Goal: Use online tool/utility

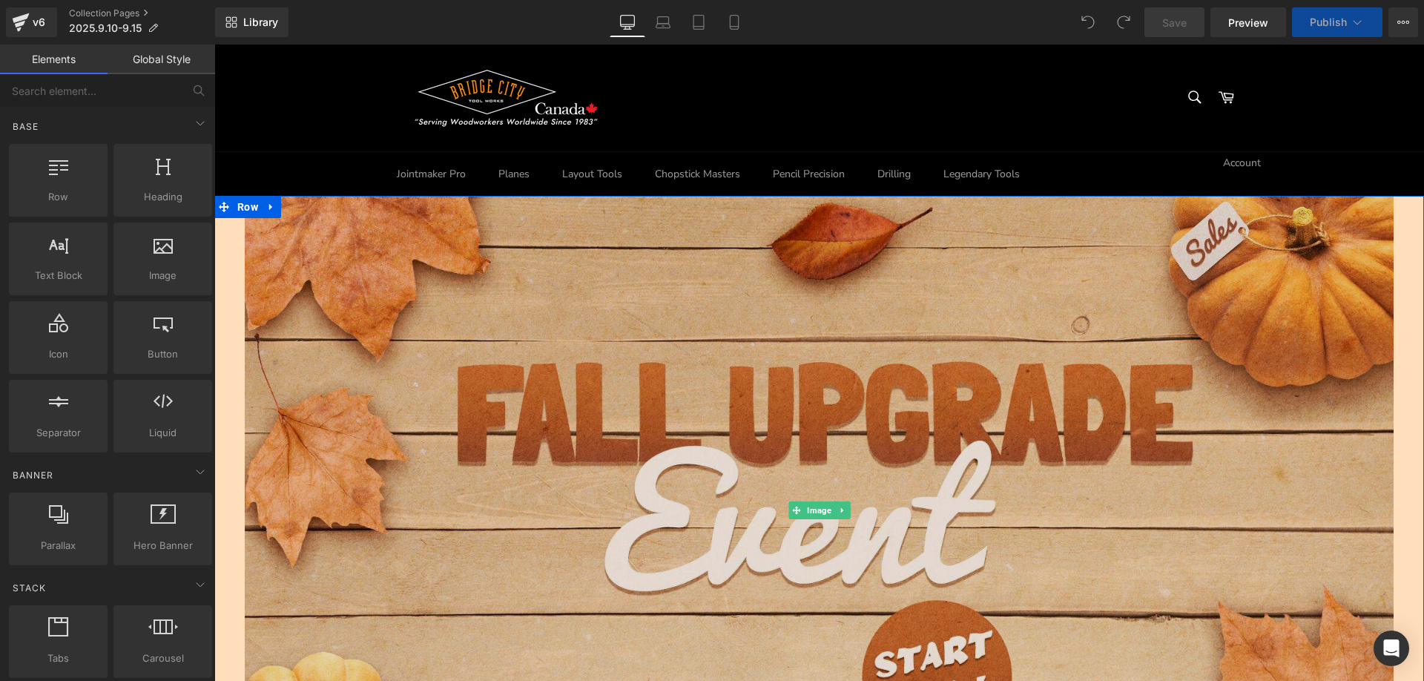
click at [538, 326] on img at bounding box center [819, 510] width 1149 height 673
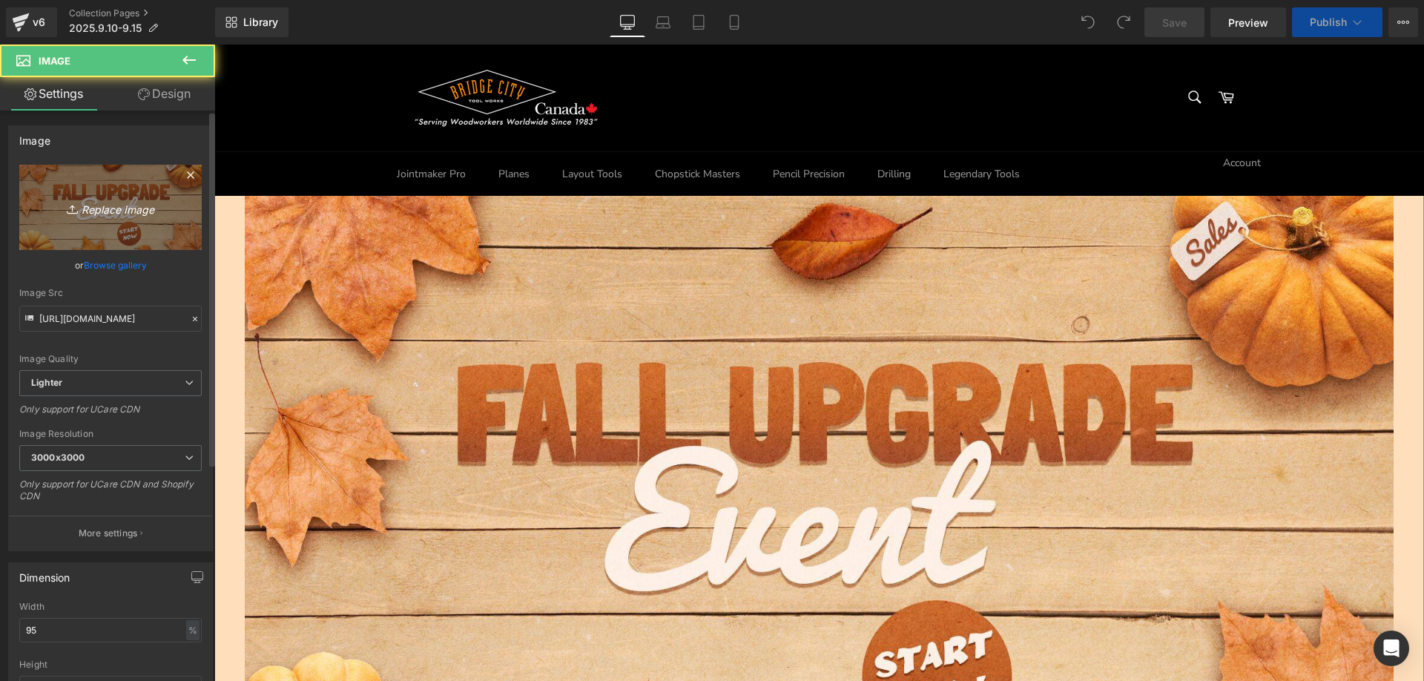
click at [73, 214] on icon at bounding box center [74, 209] width 15 height 15
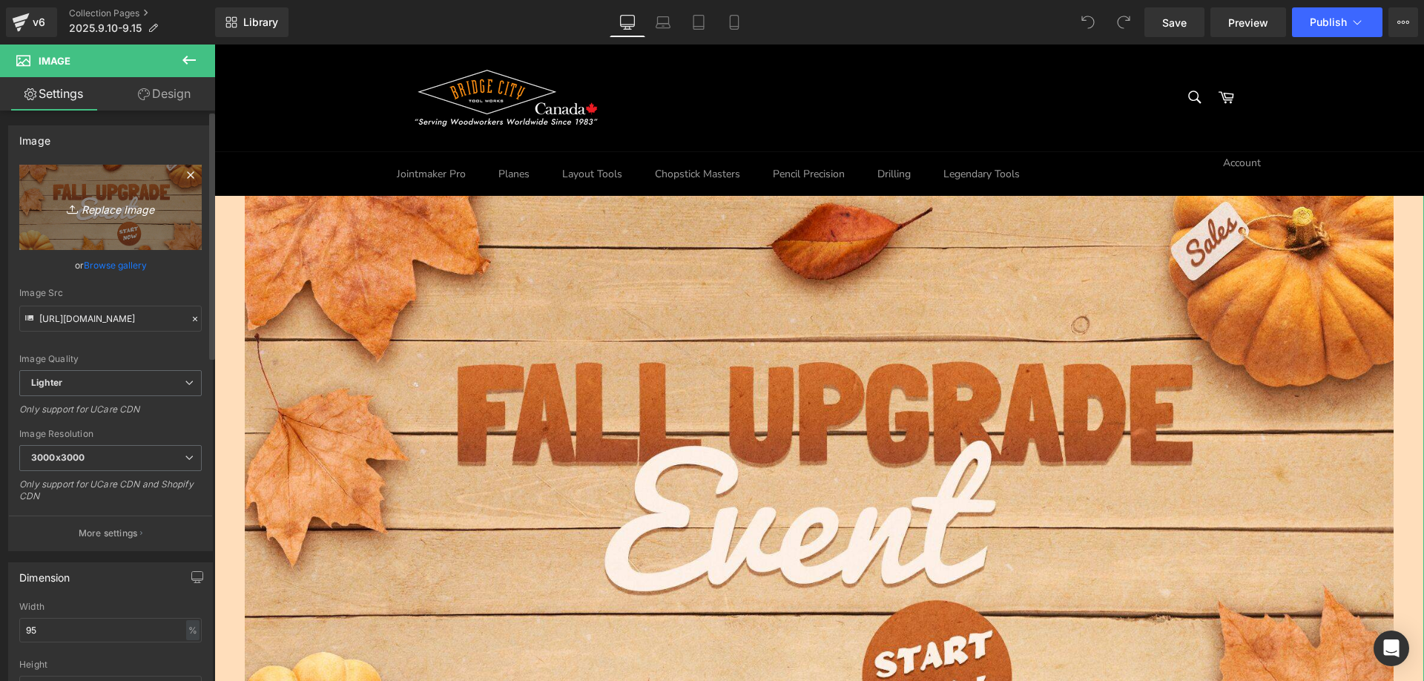
type input "C:\fakepath\15-LAST_01.jpg"
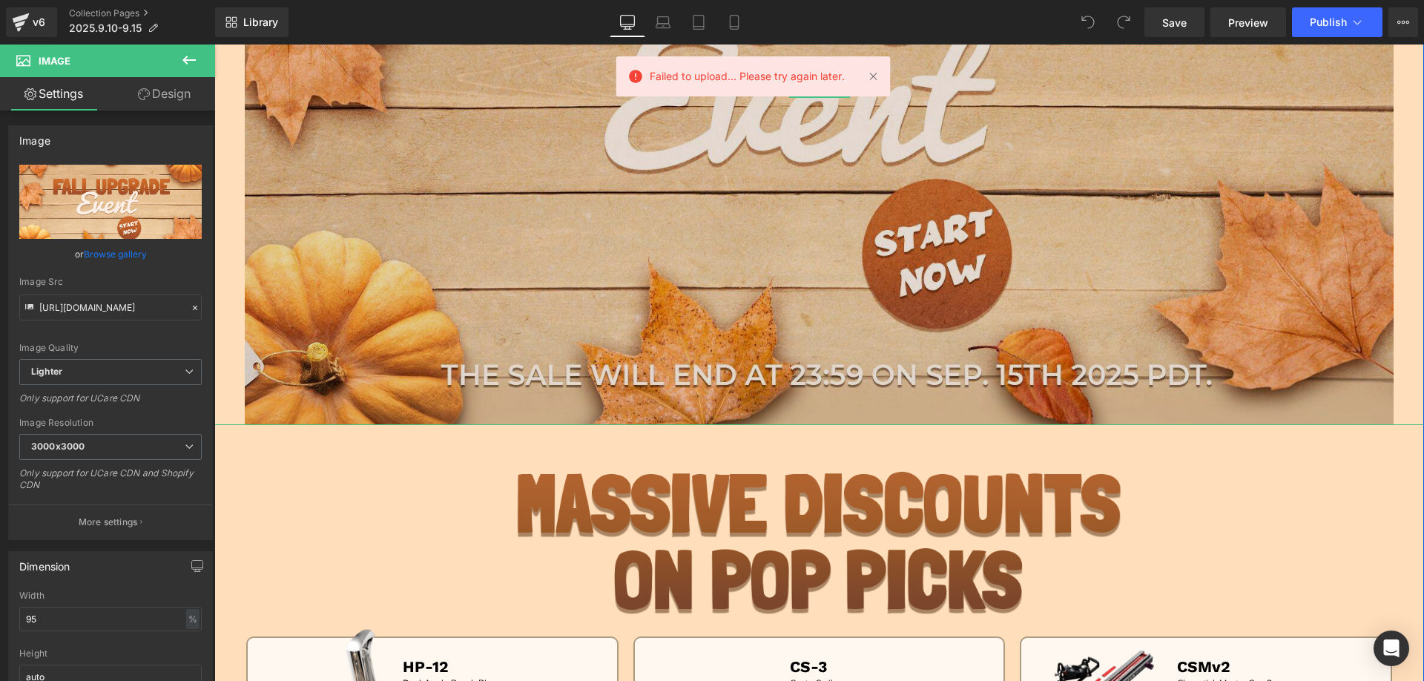
scroll to position [445, 0]
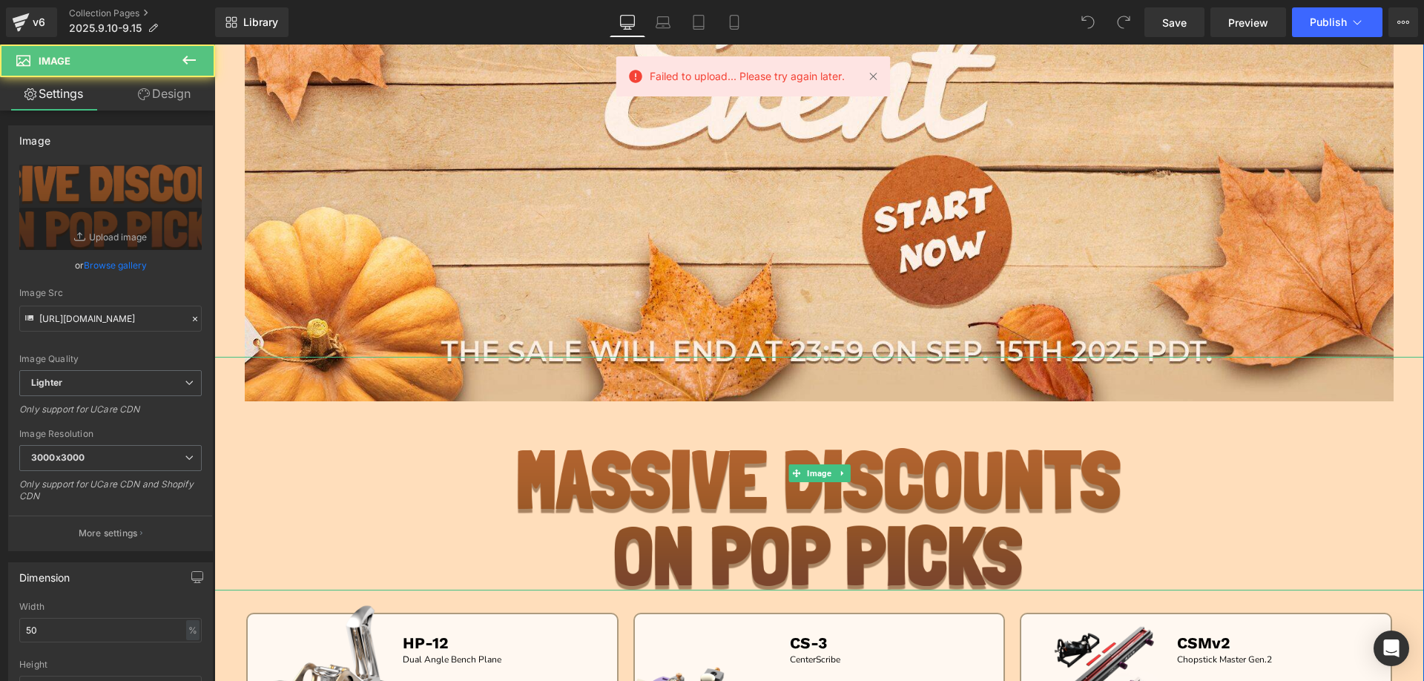
click at [443, 508] on div at bounding box center [819, 473] width 1210 height 233
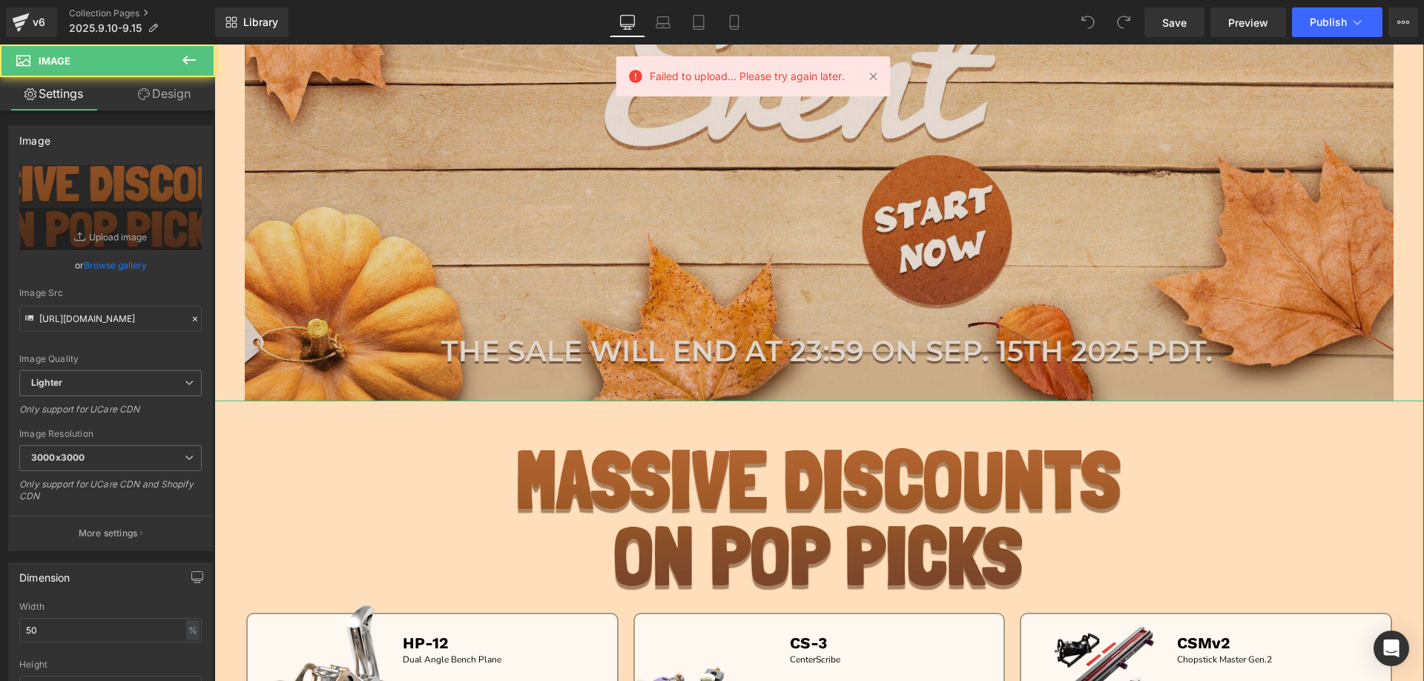
click at [472, 248] on img at bounding box center [819, 65] width 1149 height 673
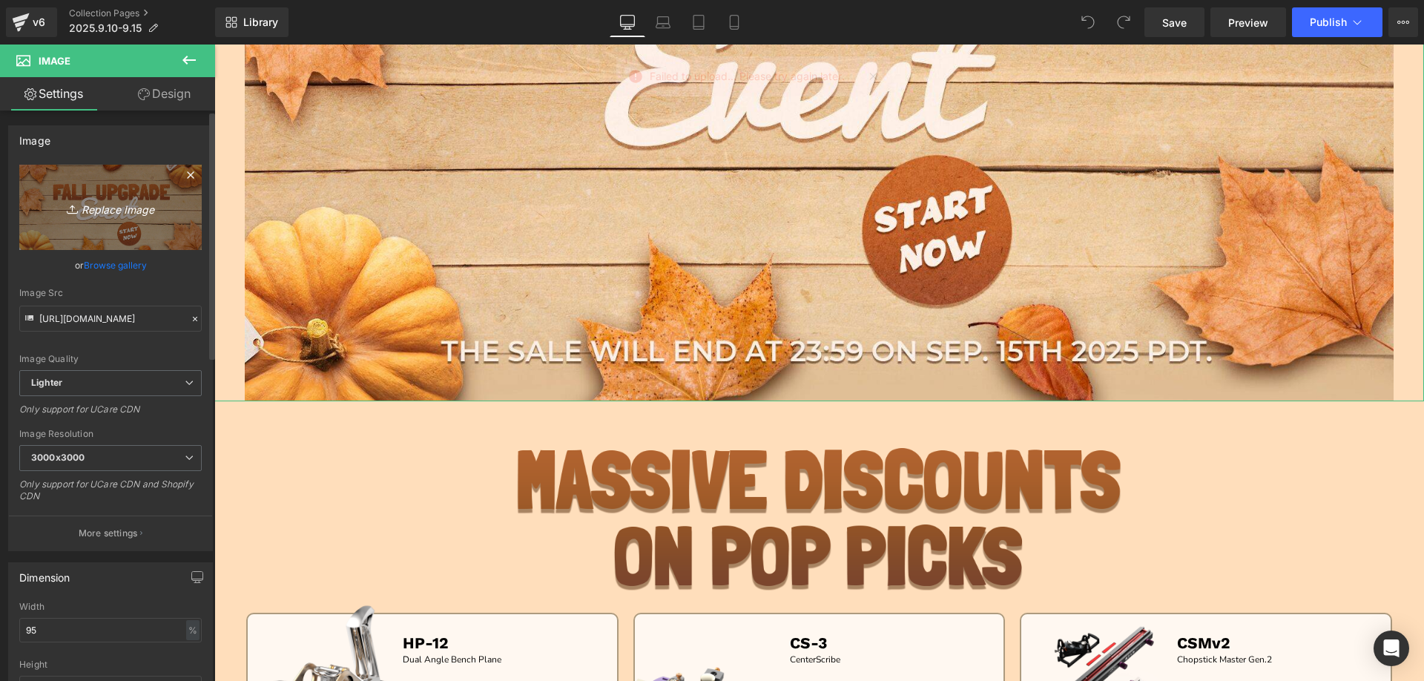
click at [117, 202] on icon "Replace Image" at bounding box center [110, 207] width 119 height 19
type input "C:\fakepath\15-LAST_01.jpg"
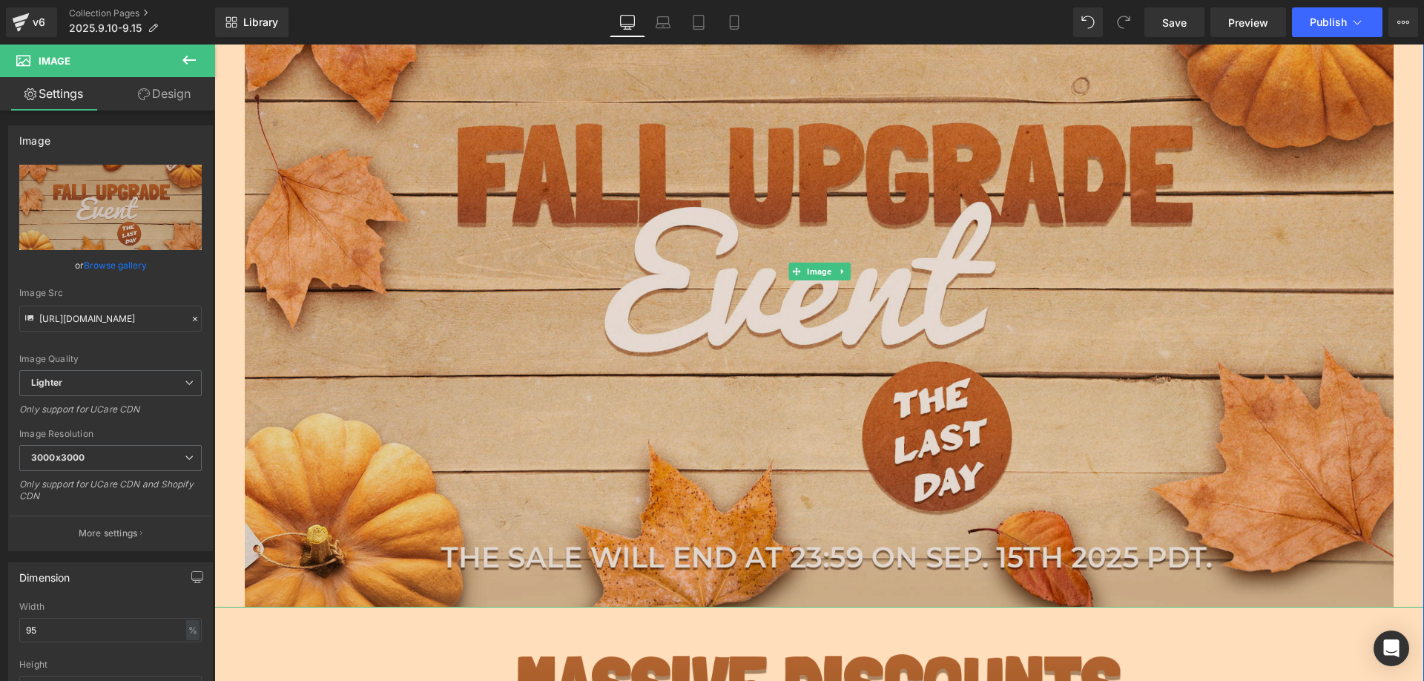
scroll to position [297, 0]
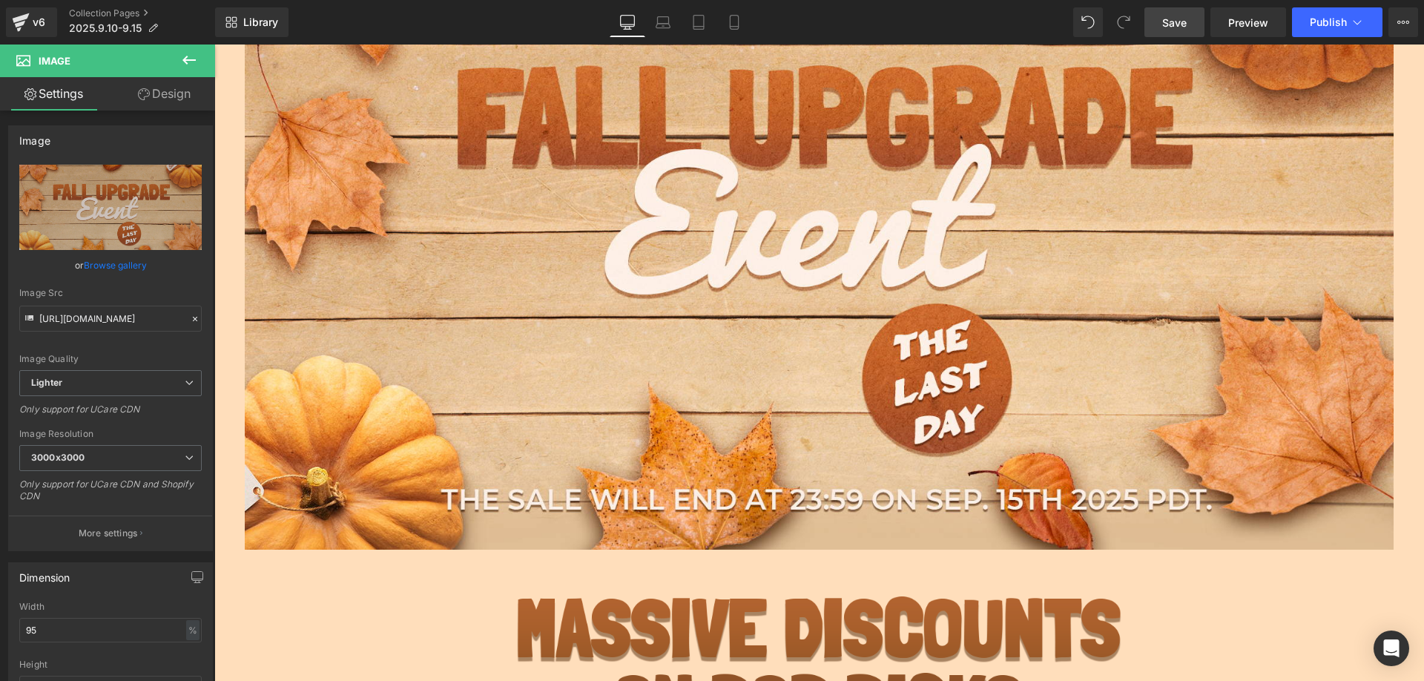
click at [1175, 22] on span "Save" at bounding box center [1174, 23] width 24 height 16
